Goal: Check status: Check status

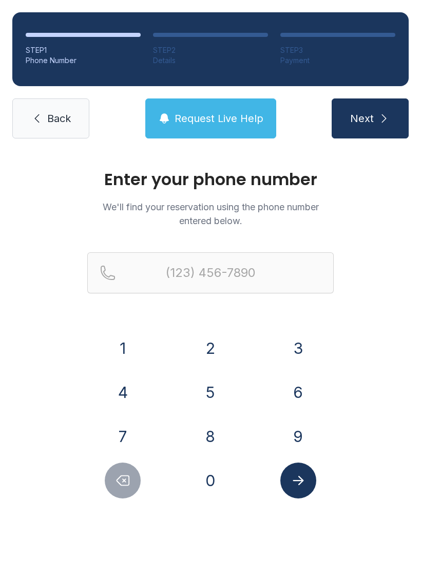
click at [213, 439] on button "8" at bounding box center [210, 436] width 36 height 36
click at [217, 352] on button "2" at bounding box center [210, 348] width 36 height 36
click at [212, 434] on button "8" at bounding box center [210, 436] width 36 height 36
click at [212, 491] on button "0" at bounding box center [210, 481] width 36 height 36
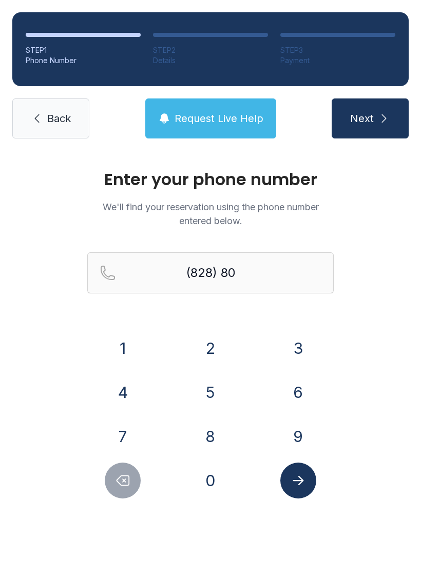
click at [212, 432] on button "8" at bounding box center [210, 436] width 36 height 36
click at [213, 433] on button "8" at bounding box center [210, 436] width 36 height 36
click at [298, 393] on button "6" at bounding box center [298, 392] width 36 height 36
click at [211, 432] on button "8" at bounding box center [210, 436] width 36 height 36
click at [122, 393] on button "4" at bounding box center [123, 392] width 36 height 36
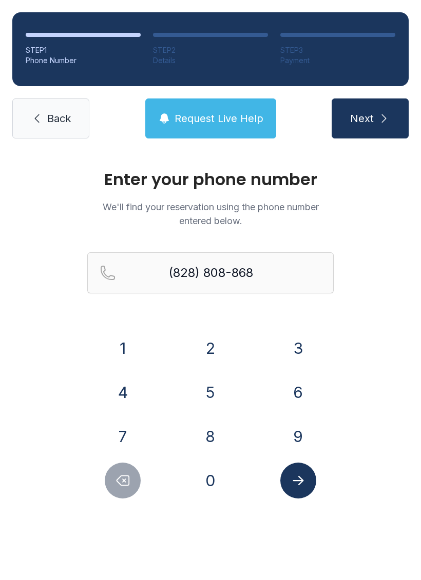
type input "[PHONE_NUMBER]"
click at [298, 485] on icon "Submit lookup form" at bounding box center [297, 480] width 11 height 9
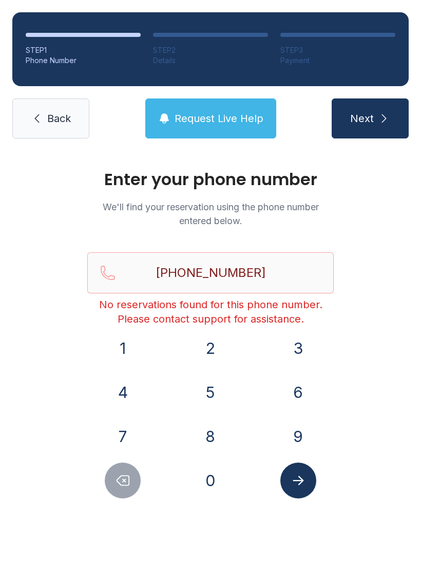
click at [382, 118] on icon "submit" at bounding box center [383, 118] width 12 height 12
click at [370, 123] on span "Next" at bounding box center [362, 118] width 24 height 14
click at [208, 114] on span "Request Live Help" at bounding box center [218, 118] width 89 height 14
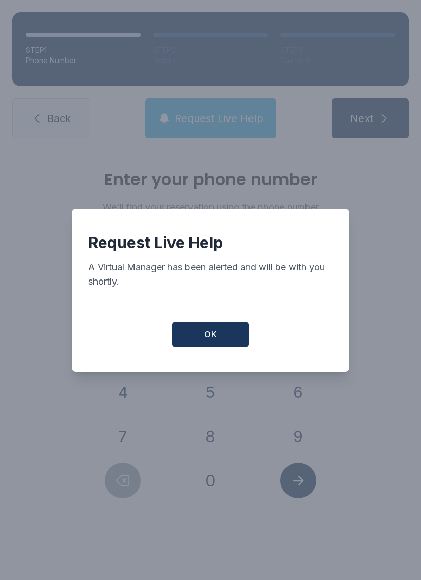
click at [216, 342] on button "OK" at bounding box center [210, 335] width 77 height 26
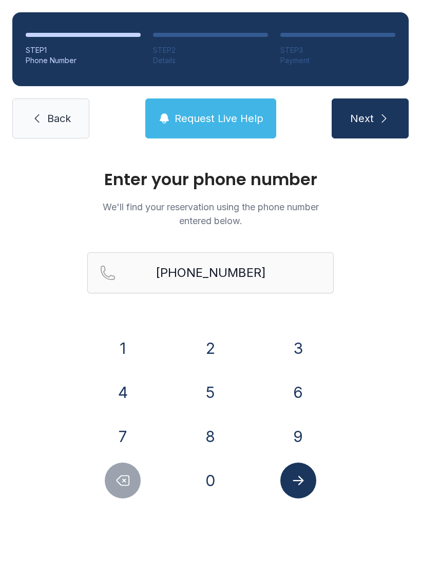
click at [218, 117] on span "Request Live Help" at bounding box center [218, 118] width 89 height 14
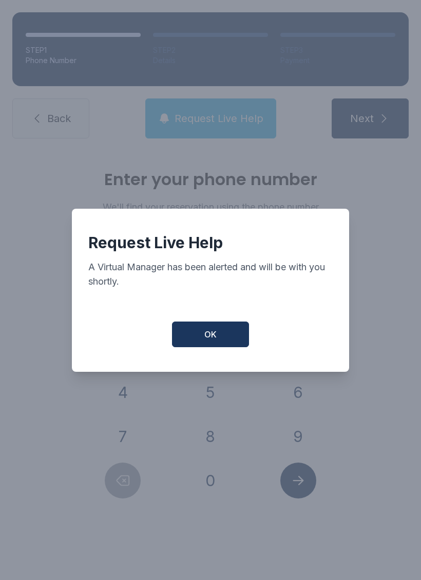
click at [225, 334] on button "OK" at bounding box center [210, 335] width 77 height 26
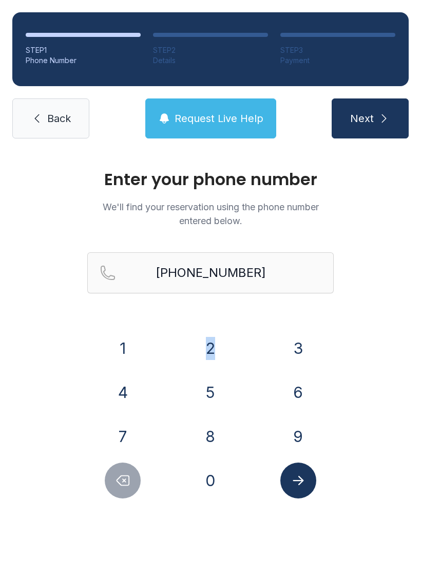
click at [214, 115] on span "Request Live Help" at bounding box center [218, 118] width 89 height 14
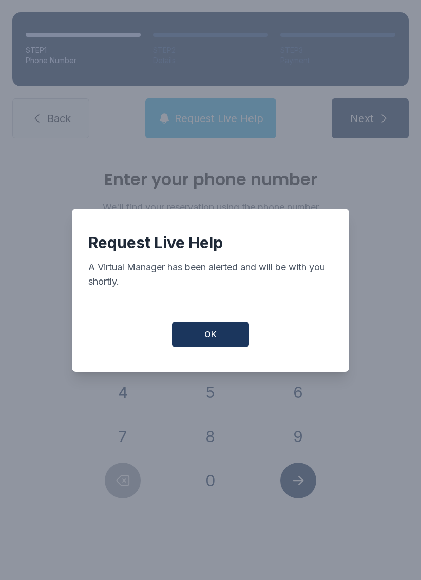
click at [214, 289] on div "A Virtual Manager has been alerted and will be with you shortly." at bounding box center [210, 274] width 244 height 29
click at [206, 340] on span "OK" at bounding box center [210, 334] width 12 height 12
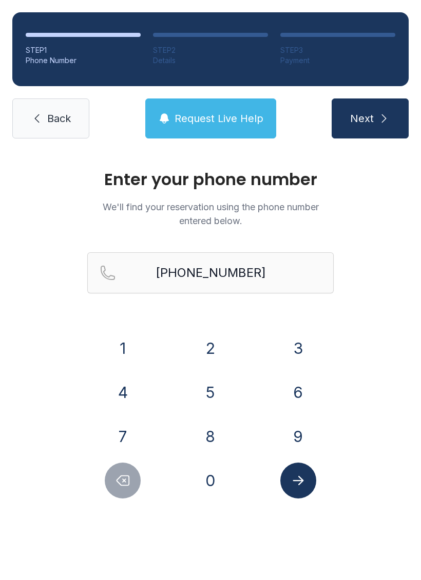
click at [206, 338] on span "OK" at bounding box center [211, 332] width 12 height 12
click at [197, 346] on button "2" at bounding box center [210, 348] width 36 height 36
click at [388, 105] on button "Next" at bounding box center [369, 118] width 77 height 40
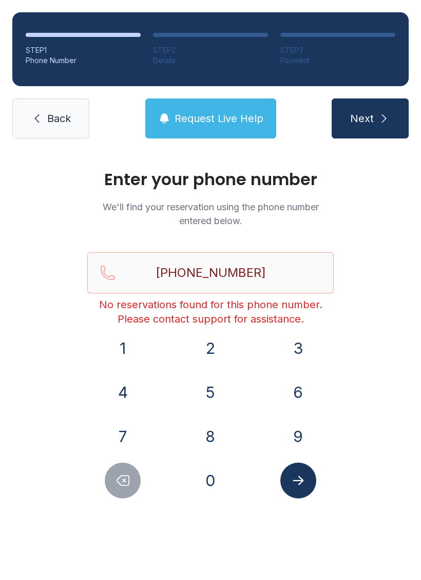
click at [217, 135] on button "Request Live Help" at bounding box center [210, 118] width 131 height 40
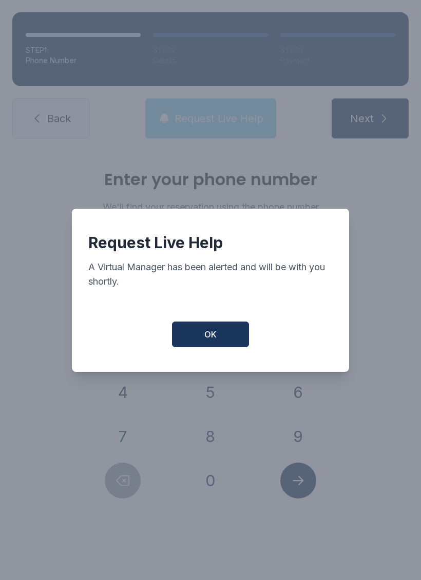
click at [217, 135] on div "Request Live Help A Virtual Manager has been alerted and will be with you short…" at bounding box center [210, 290] width 421 height 580
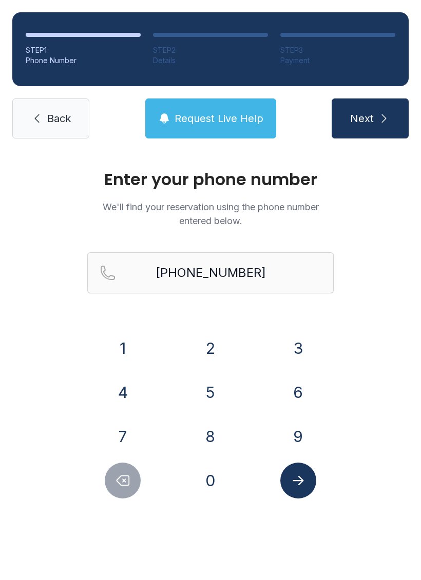
click at [225, 119] on span "Request Live Help" at bounding box center [218, 118] width 89 height 14
